Goal: Find contact information: Find contact information

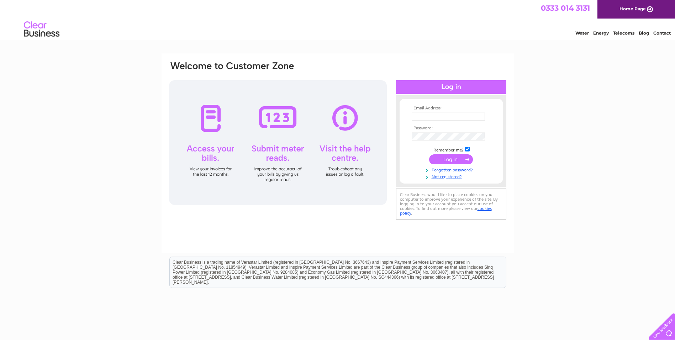
click at [657, 33] on link "Contact" at bounding box center [661, 32] width 17 height 5
